Goal: Task Accomplishment & Management: Use online tool/utility

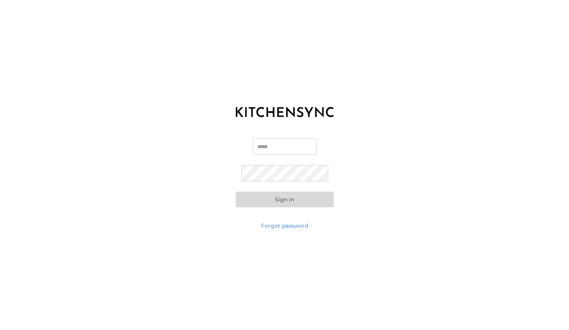
type input "**********"
click at [283, 201] on button "Sign in" at bounding box center [285, 200] width 98 height 16
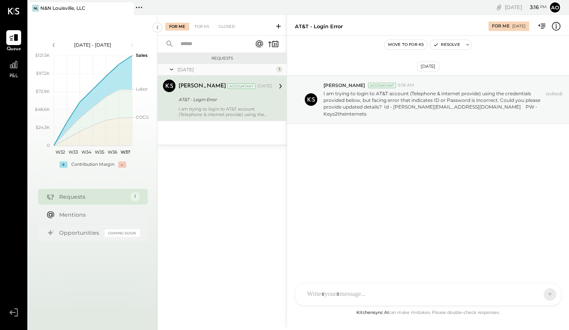
click at [243, 144] on div "[DATE] 1 [PERSON_NAME] Accountant [PERSON_NAME] Accountant [DATE] AT&T - Login …" at bounding box center [222, 104] width 129 height 81
click at [247, 111] on div "I am trying to login to AT&T account (Telephone & internet provide) using the c…" at bounding box center [226, 111] width 94 height 11
click at [199, 27] on div "For KS" at bounding box center [202, 27] width 22 height 8
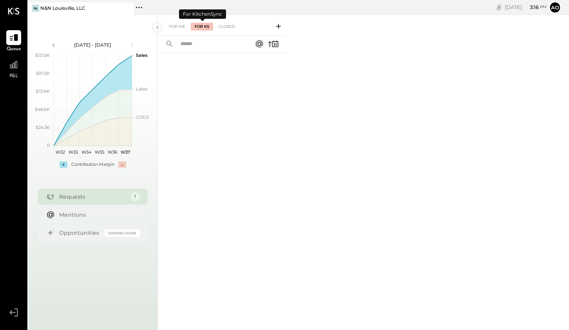
click at [233, 23] on div "For Me For KS Closed" at bounding box center [222, 25] width 129 height 21
click at [232, 25] on div "Closed" at bounding box center [227, 27] width 24 height 8
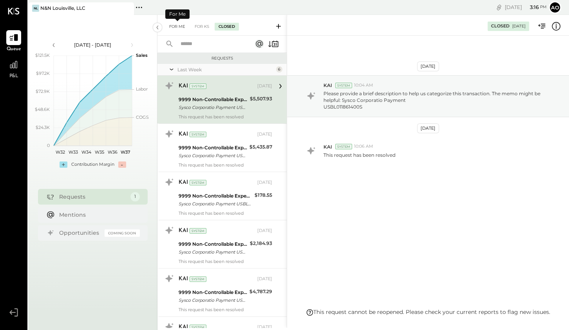
click at [177, 27] on div "For Me" at bounding box center [177, 27] width 24 height 8
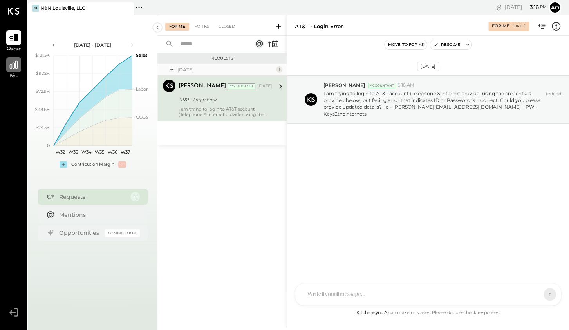
click at [14, 67] on icon at bounding box center [14, 65] width 10 height 10
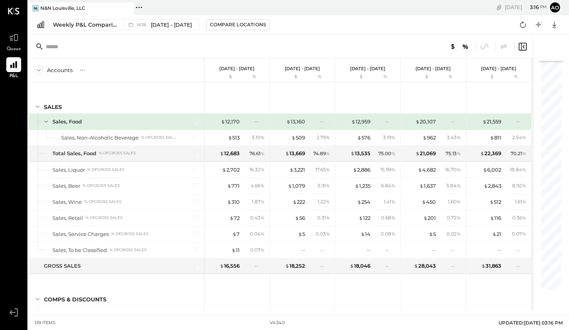
click at [163, 31] on div "Weekly P&L Comparison W36 [DATE] - [DATE] Compare Locations Google Sheets Excel" at bounding box center [298, 25] width 541 height 20
click at [163, 25] on span "[DATE] - [DATE]" at bounding box center [171, 24] width 41 height 7
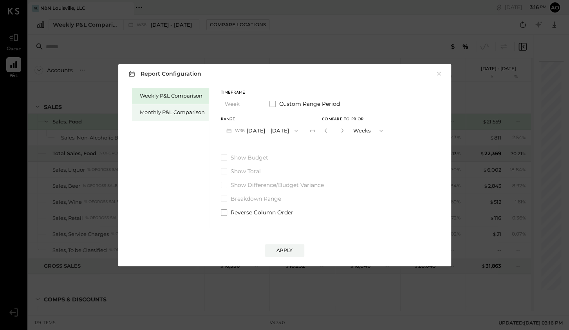
click at [190, 114] on div "Monthly P&L Comparison" at bounding box center [172, 112] width 65 height 7
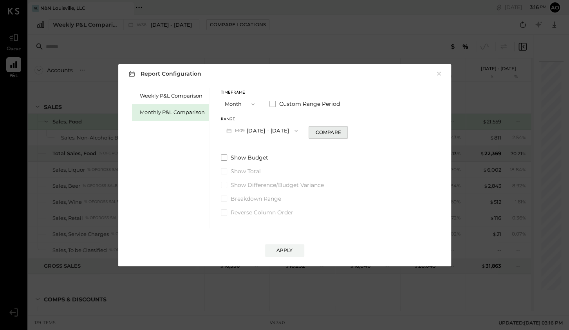
click at [319, 128] on button "Compare" at bounding box center [328, 132] width 39 height 13
click at [325, 131] on icon "button" at bounding box center [326, 130] width 5 height 5
click at [325, 131] on div "Compare" at bounding box center [327, 132] width 25 height 7
click at [342, 130] on icon "button" at bounding box center [343, 131] width 2 height 4
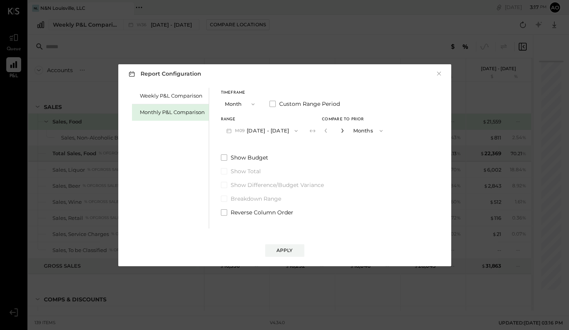
type input "*"
click at [282, 247] on div "Apply" at bounding box center [285, 250] width 16 height 7
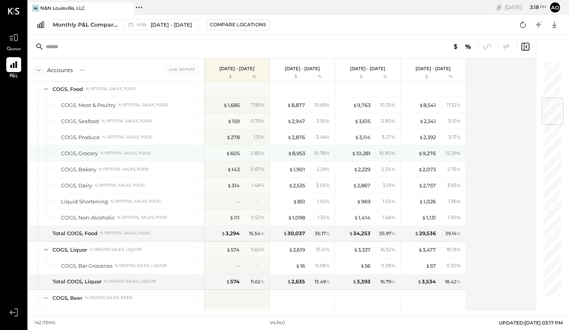
scroll to position [309, 0]
